Goal: Task Accomplishment & Management: Manage account settings

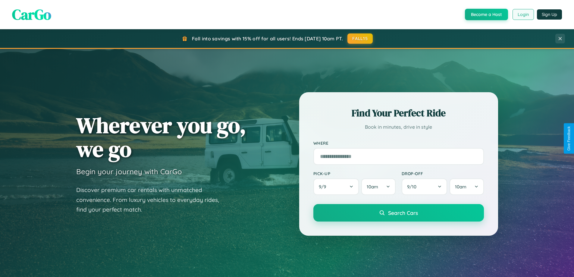
click at [523, 14] on button "Login" at bounding box center [523, 14] width 21 height 11
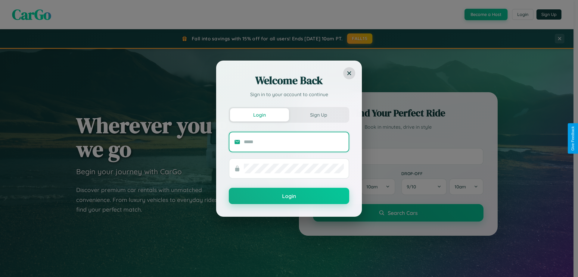
click at [294, 142] on input "text" at bounding box center [294, 142] width 100 height 10
type input "**********"
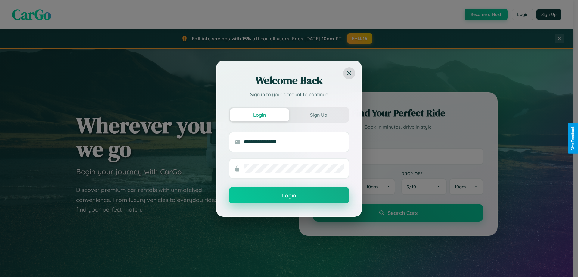
click at [289, 196] on button "Login" at bounding box center [289, 195] width 121 height 16
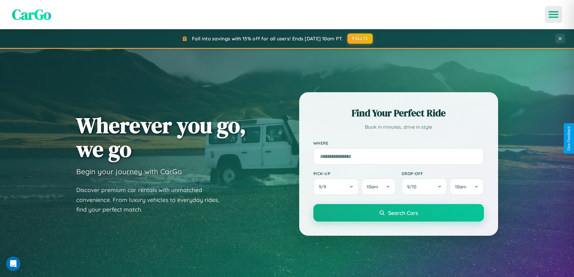
click at [553, 14] on icon "Open menu" at bounding box center [553, 14] width 9 height 5
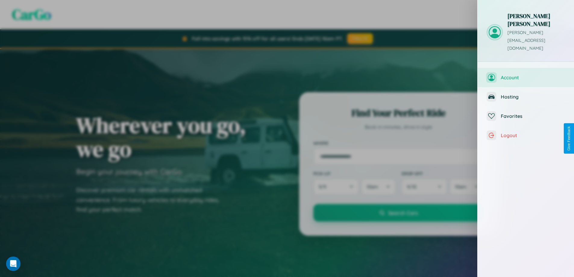
click at [526, 74] on span "Account" at bounding box center [533, 77] width 64 height 6
